Goal: Information Seeking & Learning: Learn about a topic

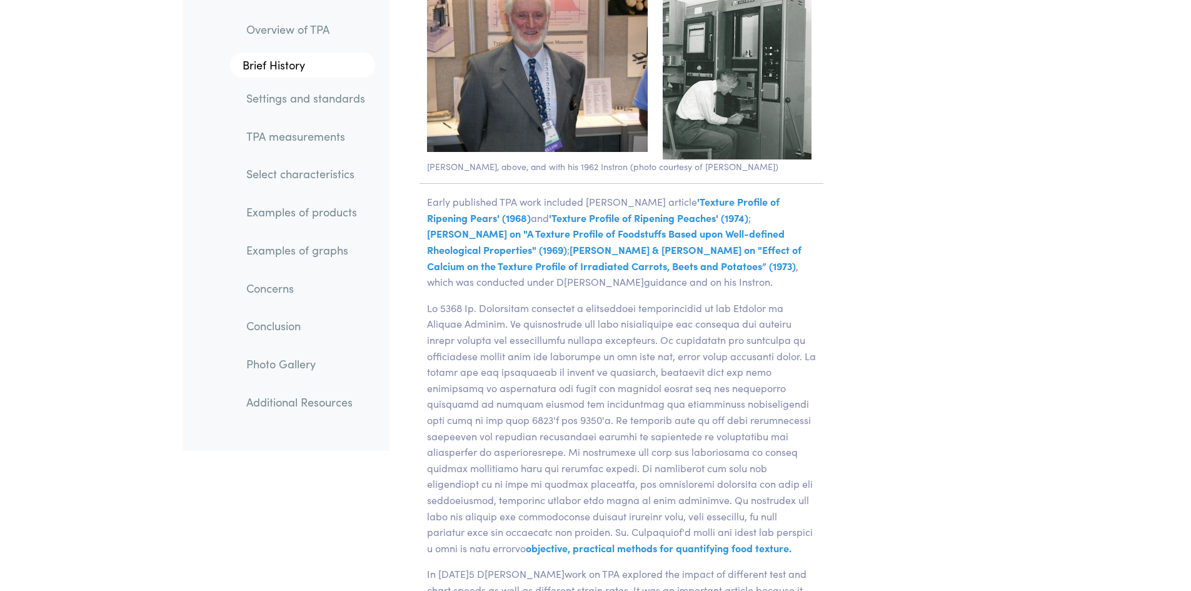
scroll to position [2375, 0]
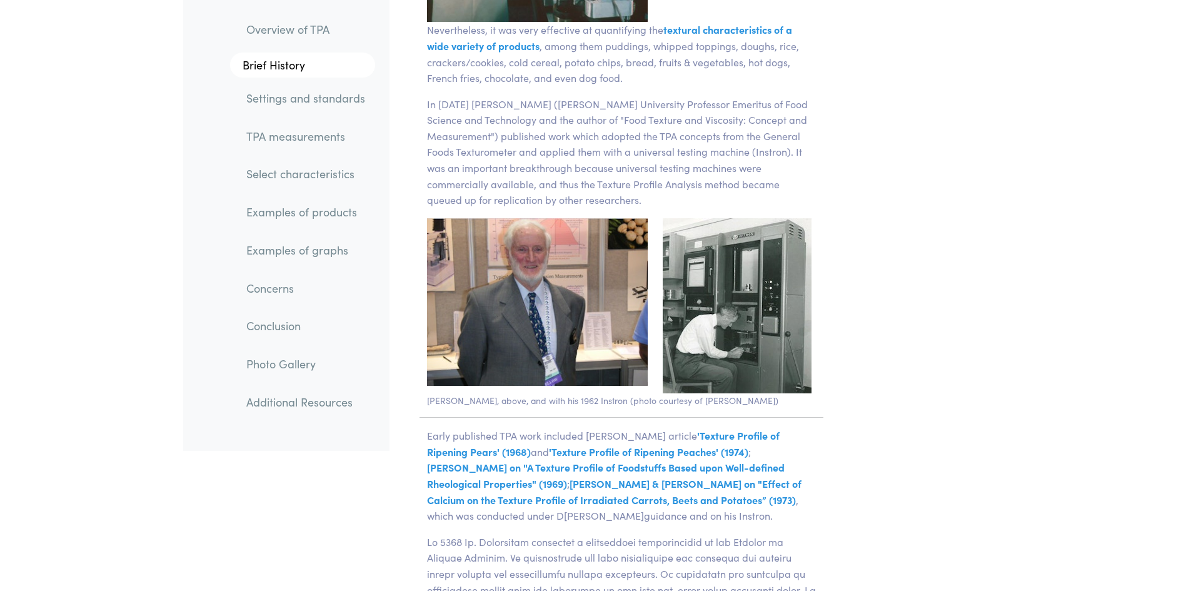
click at [313, 248] on link "Examples of graphs" at bounding box center [305, 250] width 139 height 29
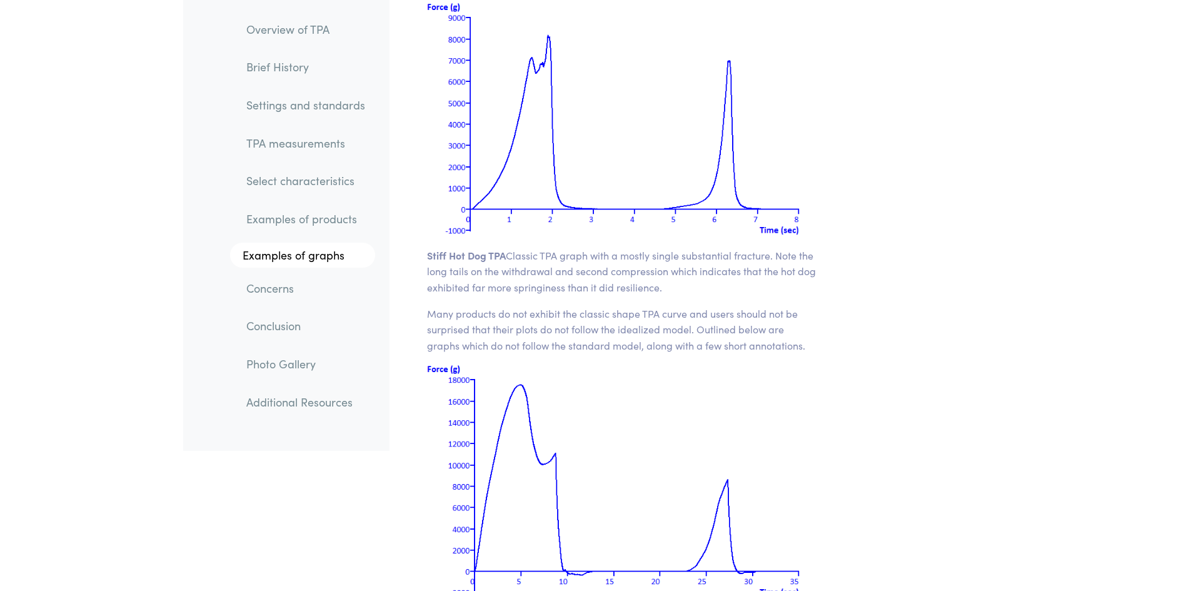
scroll to position [16327, 0]
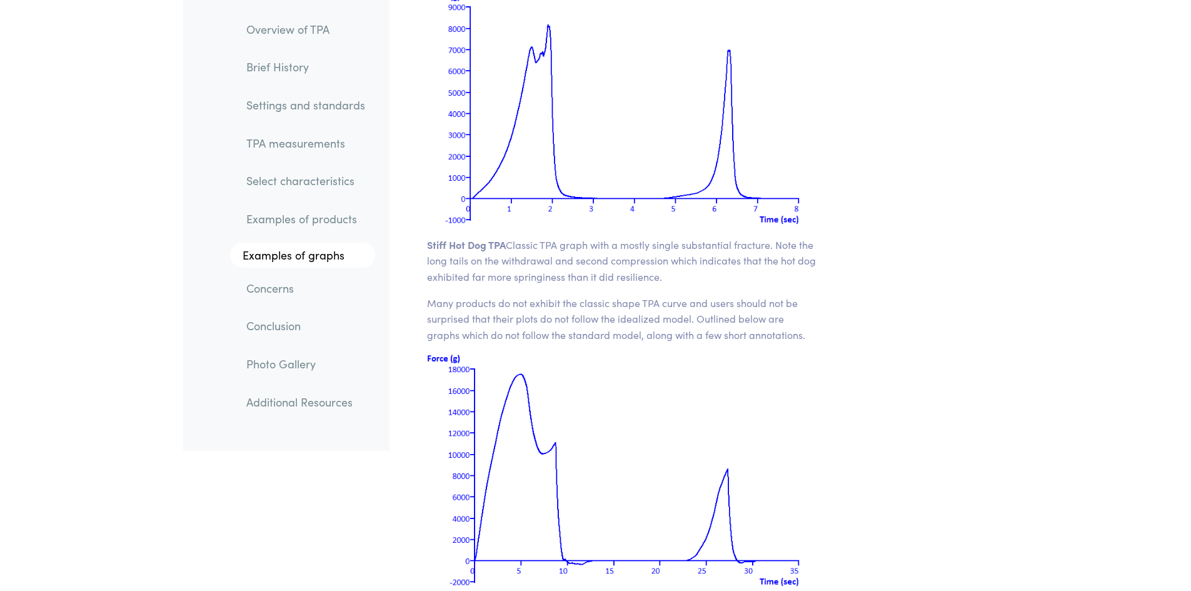
click at [266, 331] on link "Conclusion" at bounding box center [305, 326] width 139 height 29
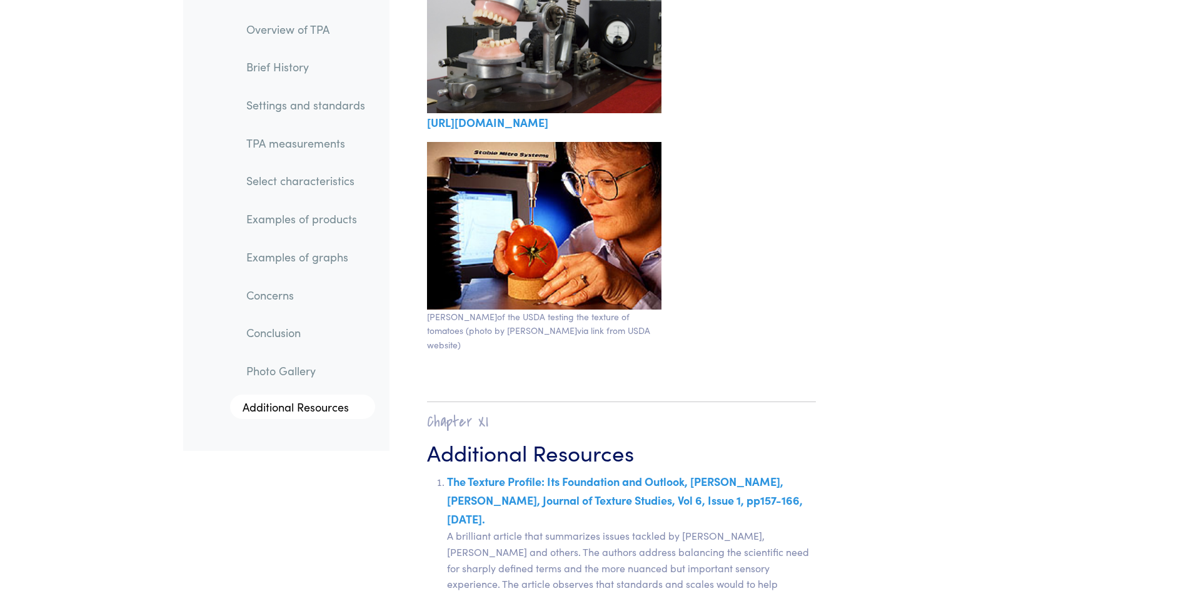
scroll to position [21605, 0]
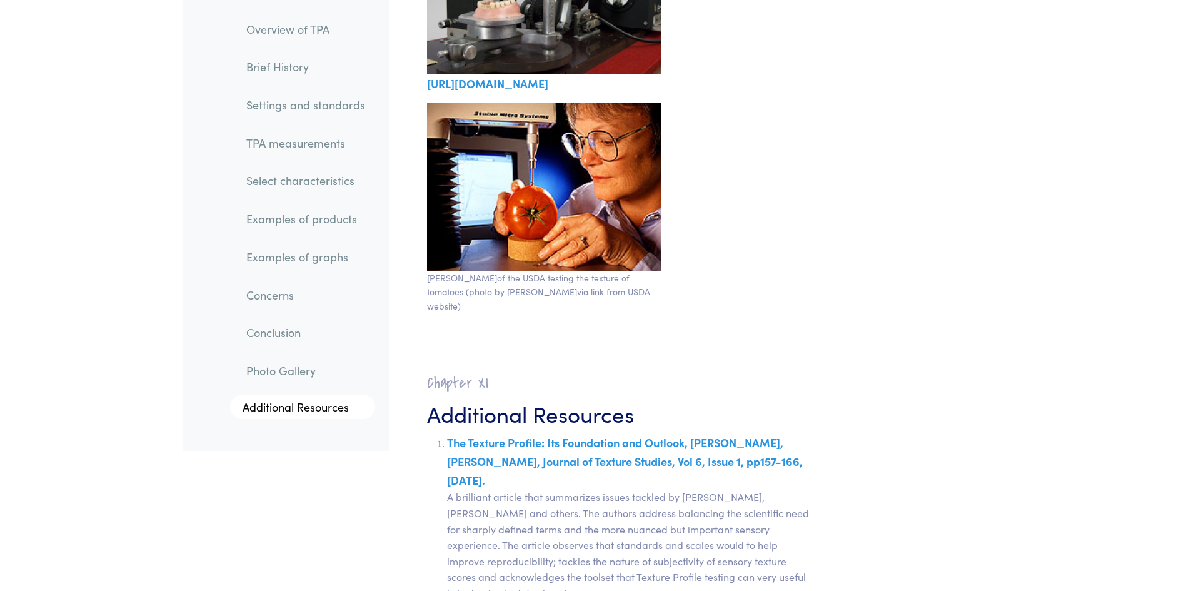
click at [307, 263] on link "Examples of graphs" at bounding box center [305, 257] width 139 height 29
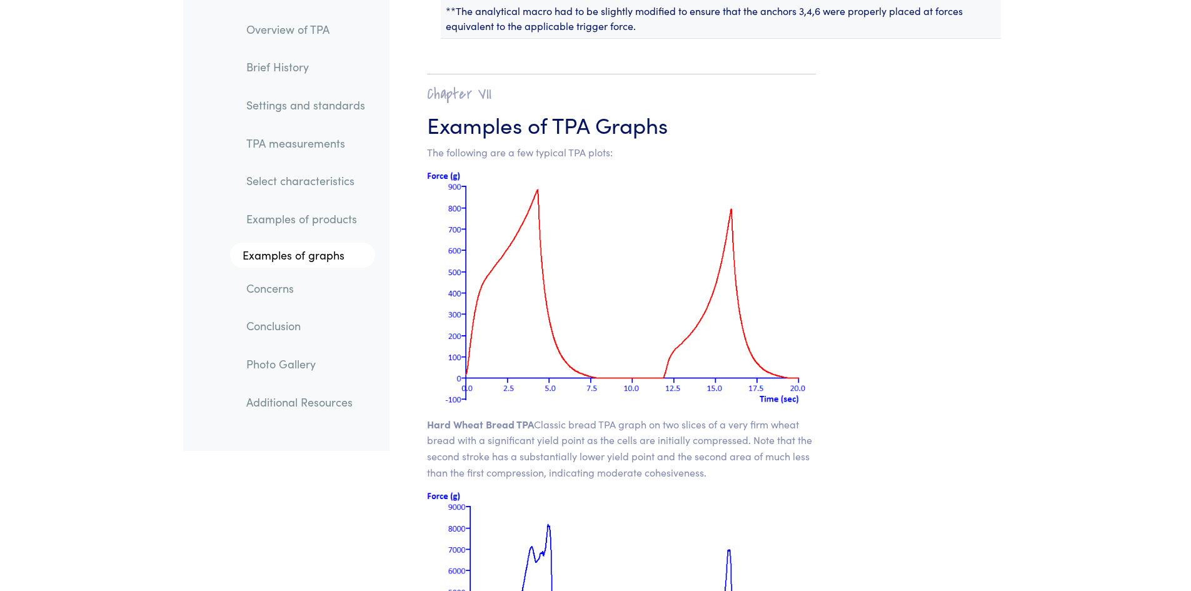
scroll to position [15827, 0]
click at [320, 149] on link "TPA measurements" at bounding box center [305, 143] width 139 height 29
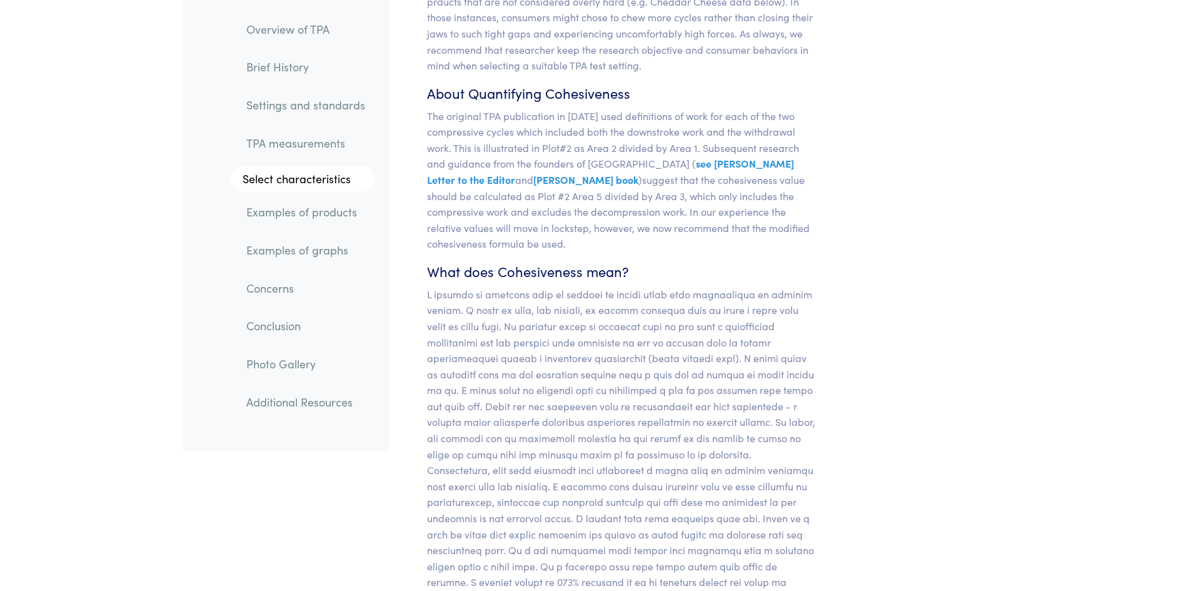
scroll to position [10584, 0]
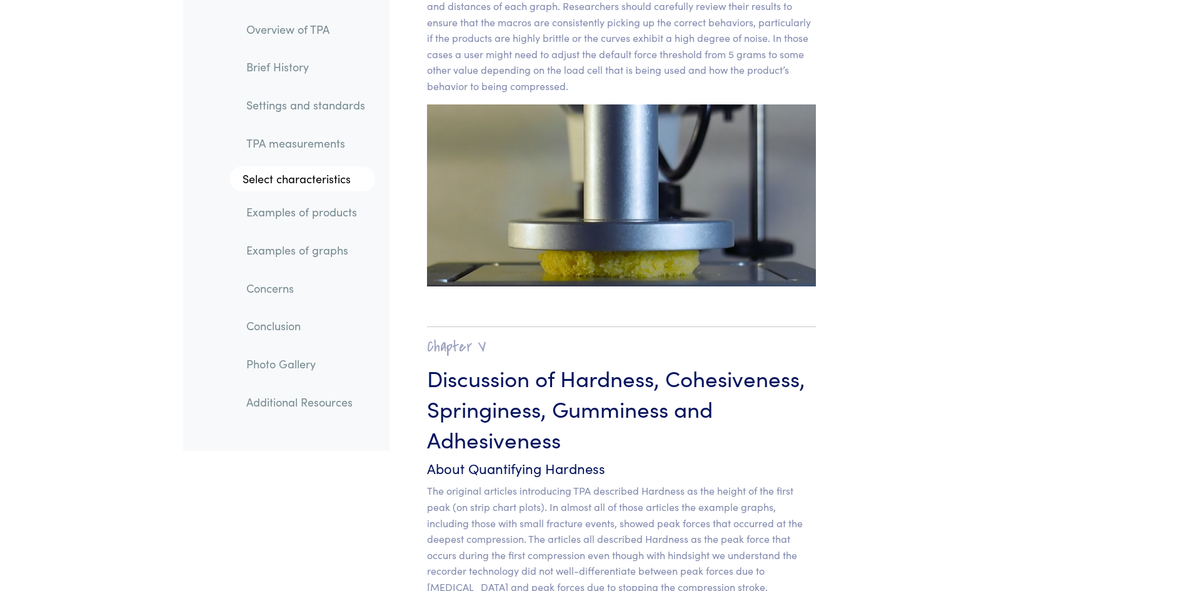
click at [308, 144] on link "TPA measurements" at bounding box center [305, 143] width 139 height 29
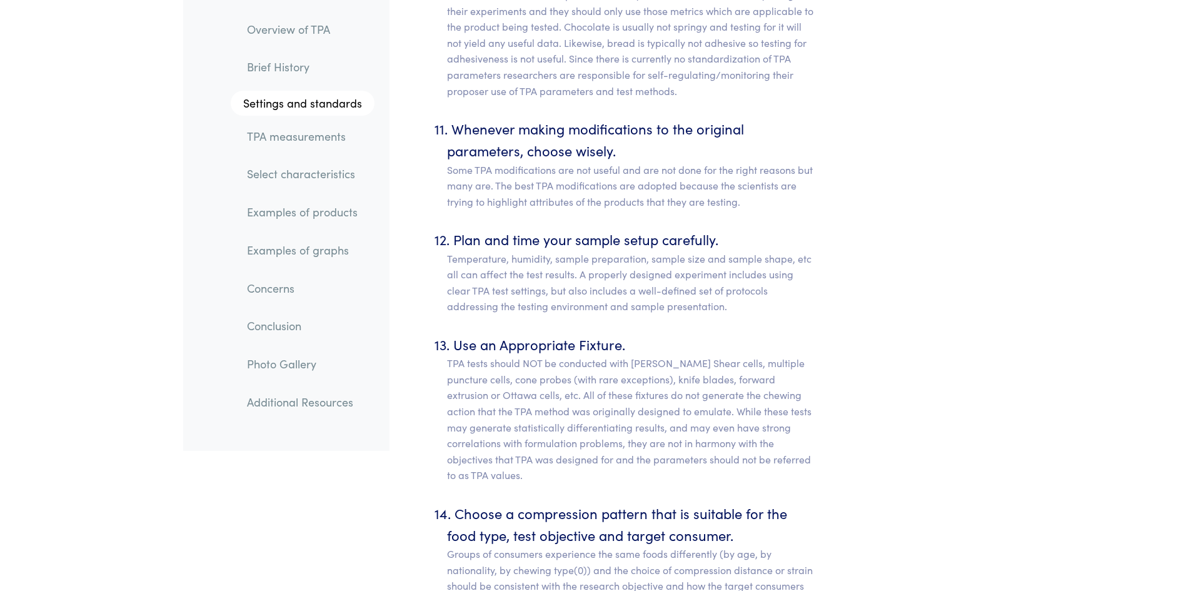
scroll to position [7021, 0]
